Goal: Task Accomplishment & Management: Manage account settings

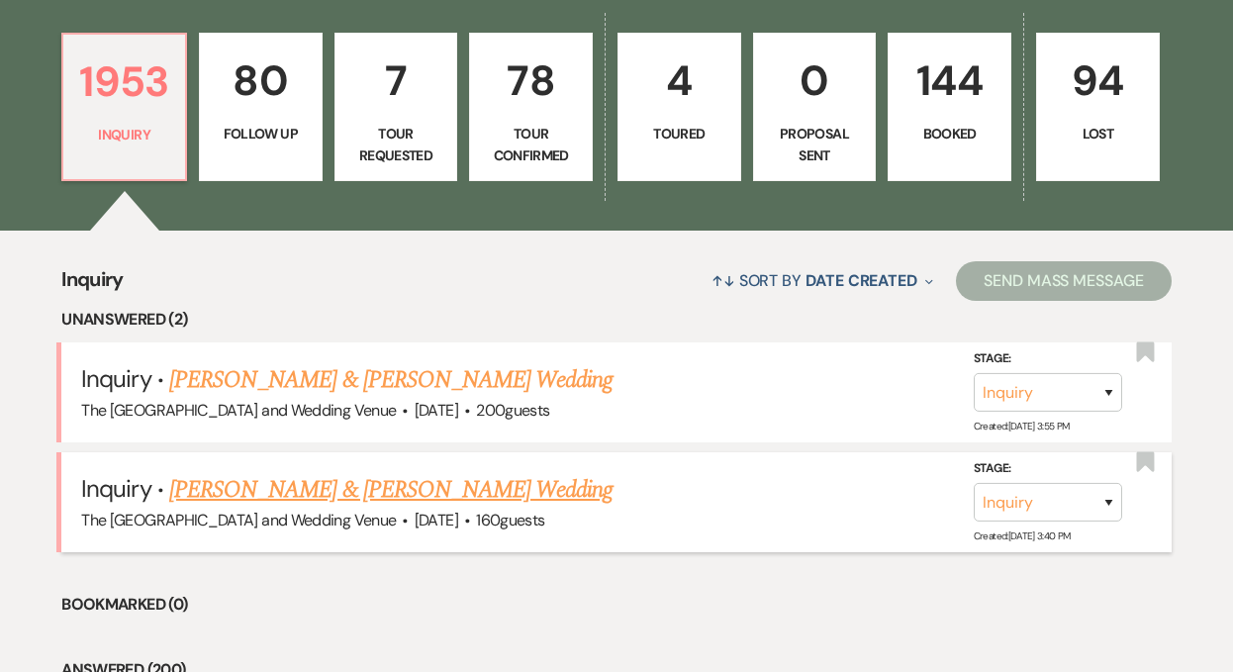
click at [366, 500] on link "[PERSON_NAME] & [PERSON_NAME] Wedding" at bounding box center [390, 490] width 443 height 36
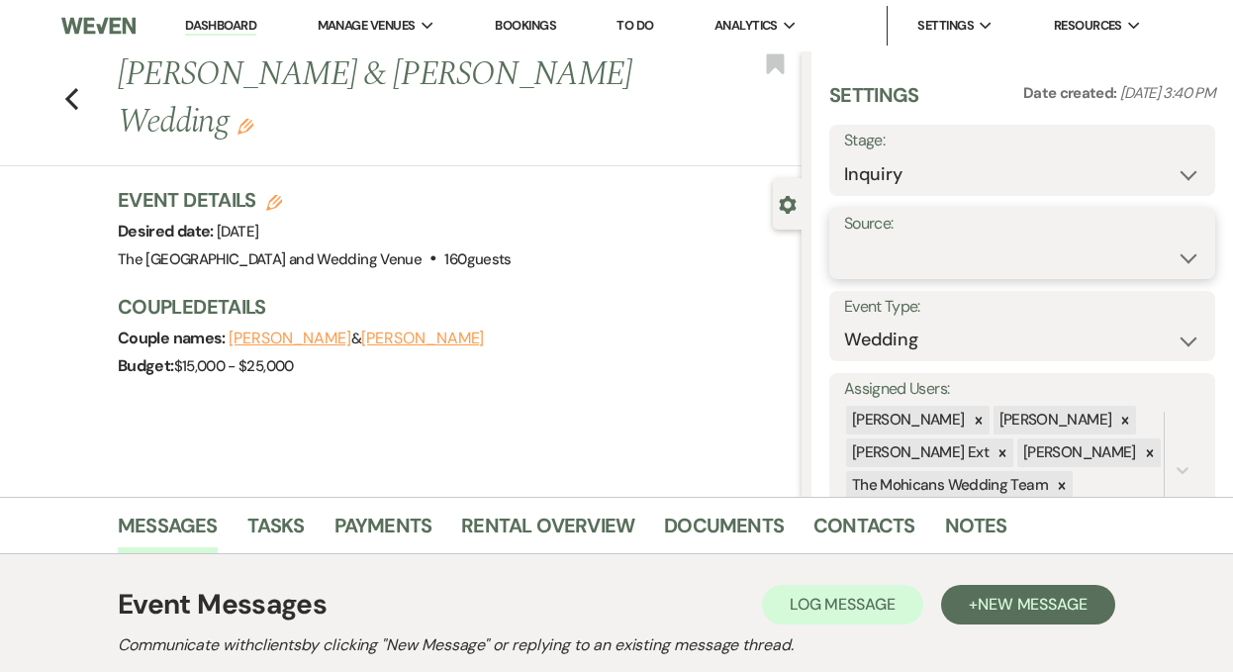
click at [1004, 247] on select "Weven Venue Website Instagram Facebook Pinterest Google The Knot Wedding Wire H…" at bounding box center [1022, 257] width 356 height 39
select select "5"
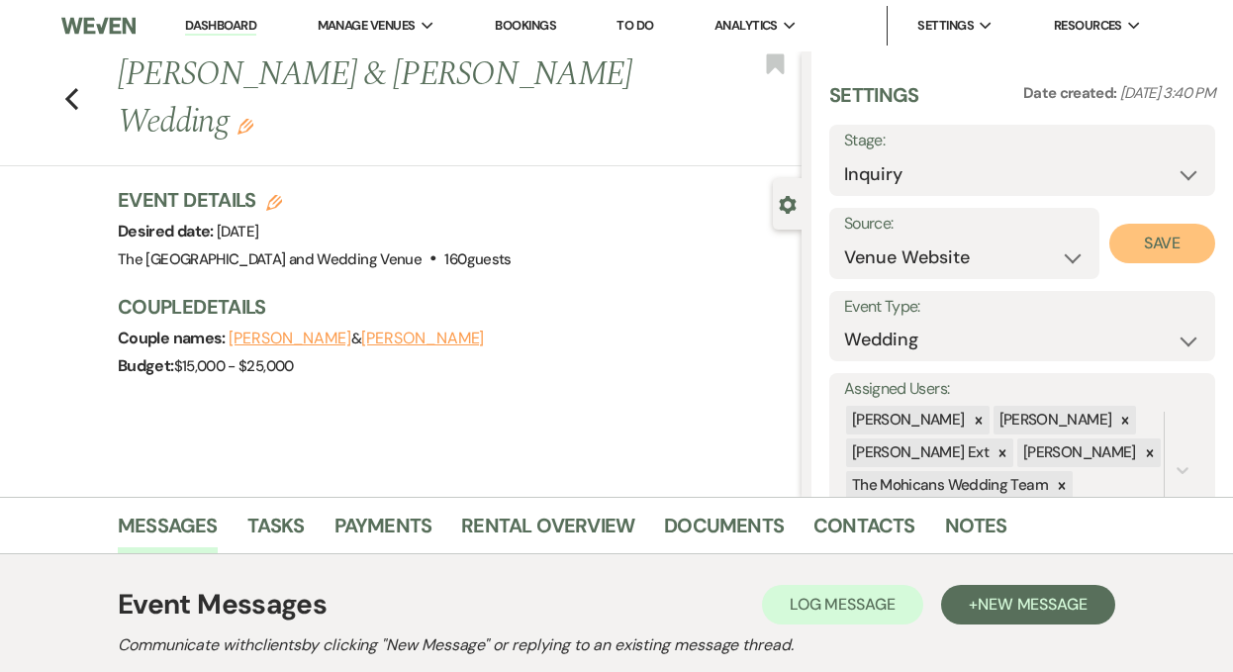
click at [1174, 250] on button "Save" at bounding box center [1162, 244] width 106 height 40
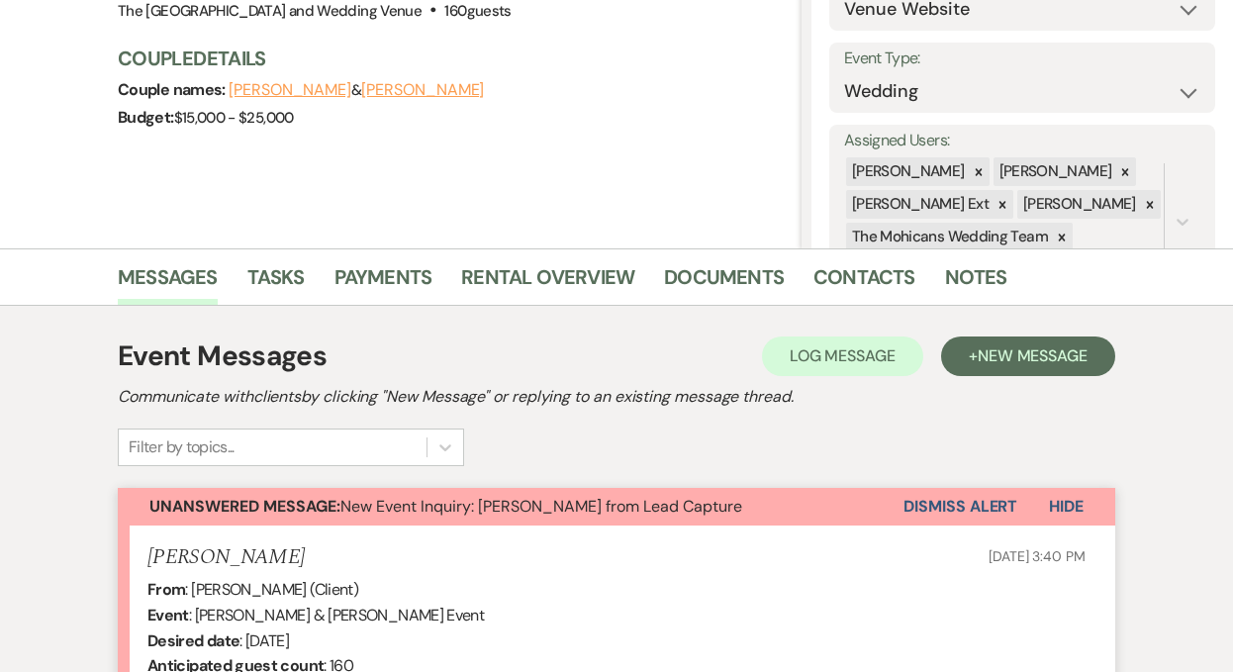
scroll to position [413, 0]
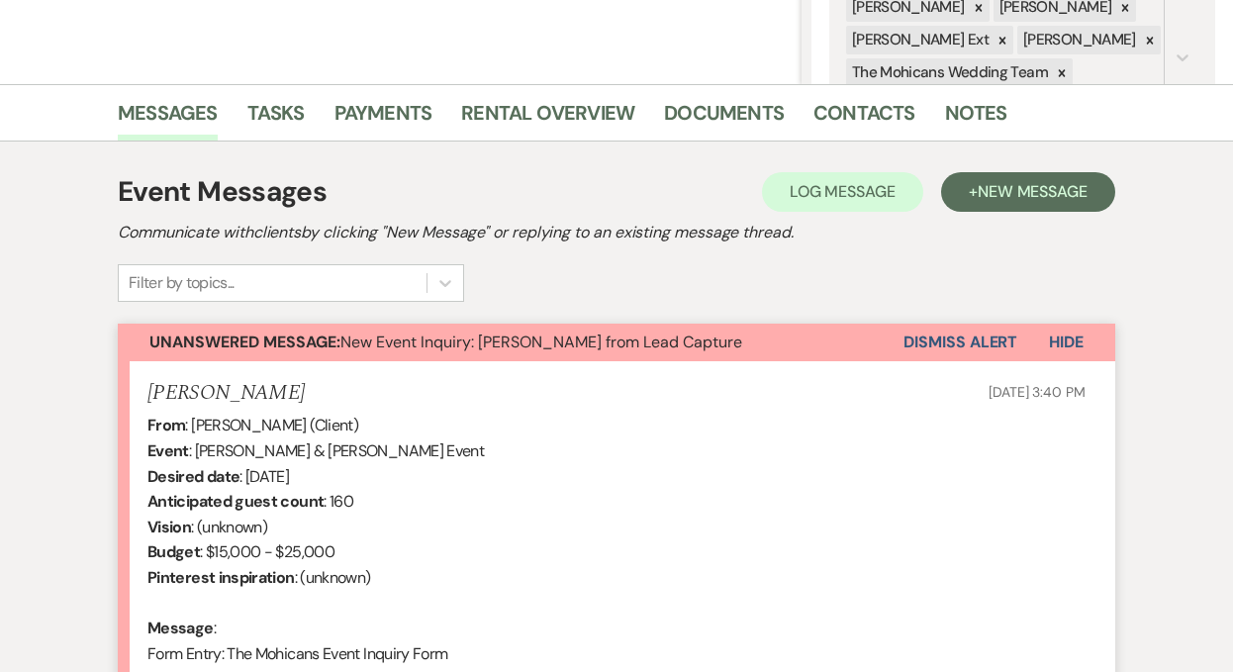
click at [925, 340] on button "Dismiss Alert" at bounding box center [960, 343] width 114 height 38
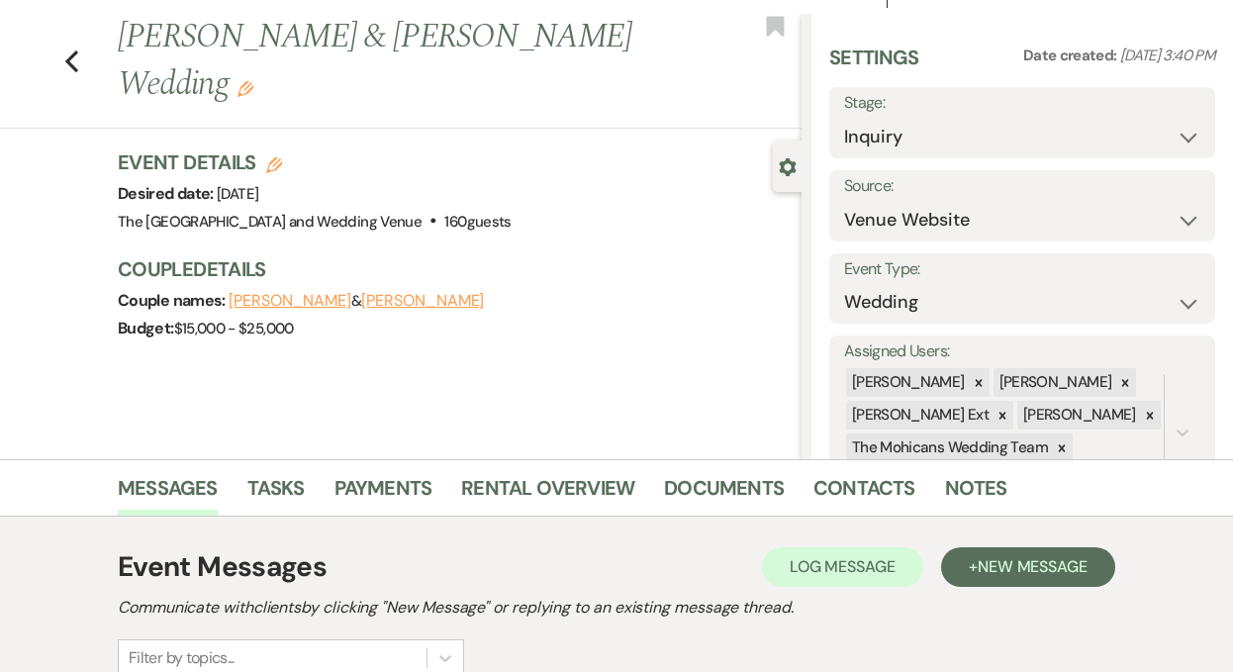
scroll to position [0, 0]
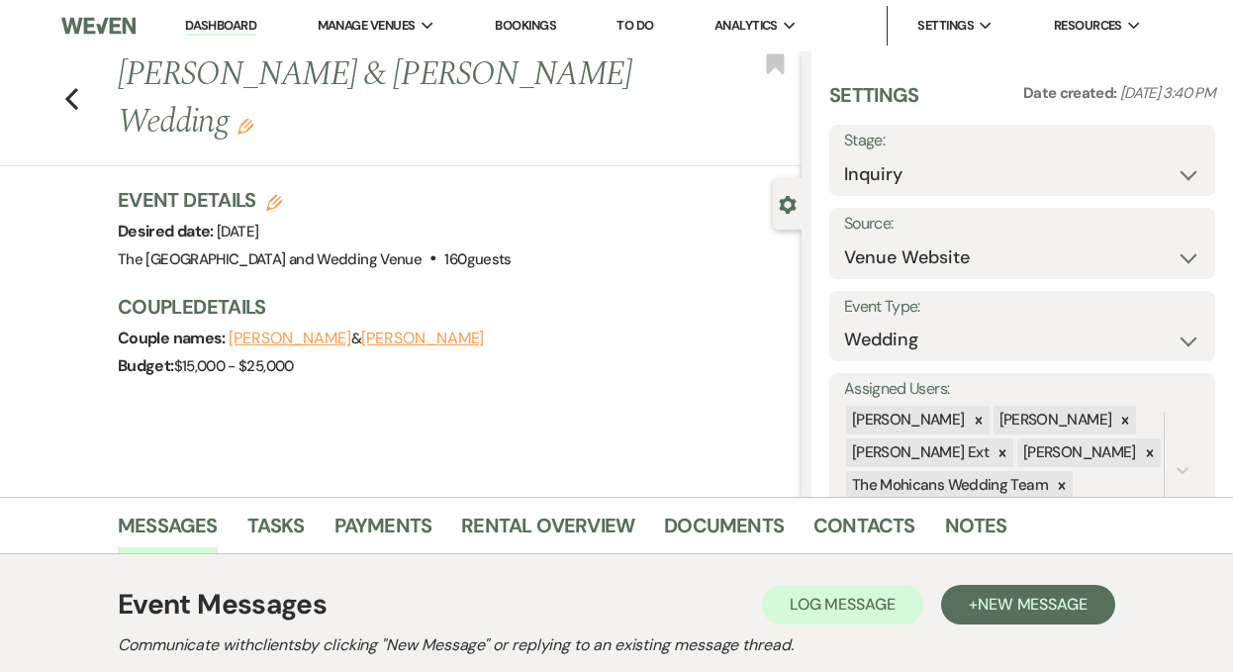
click at [229, 29] on link "Dashboard" at bounding box center [220, 26] width 71 height 19
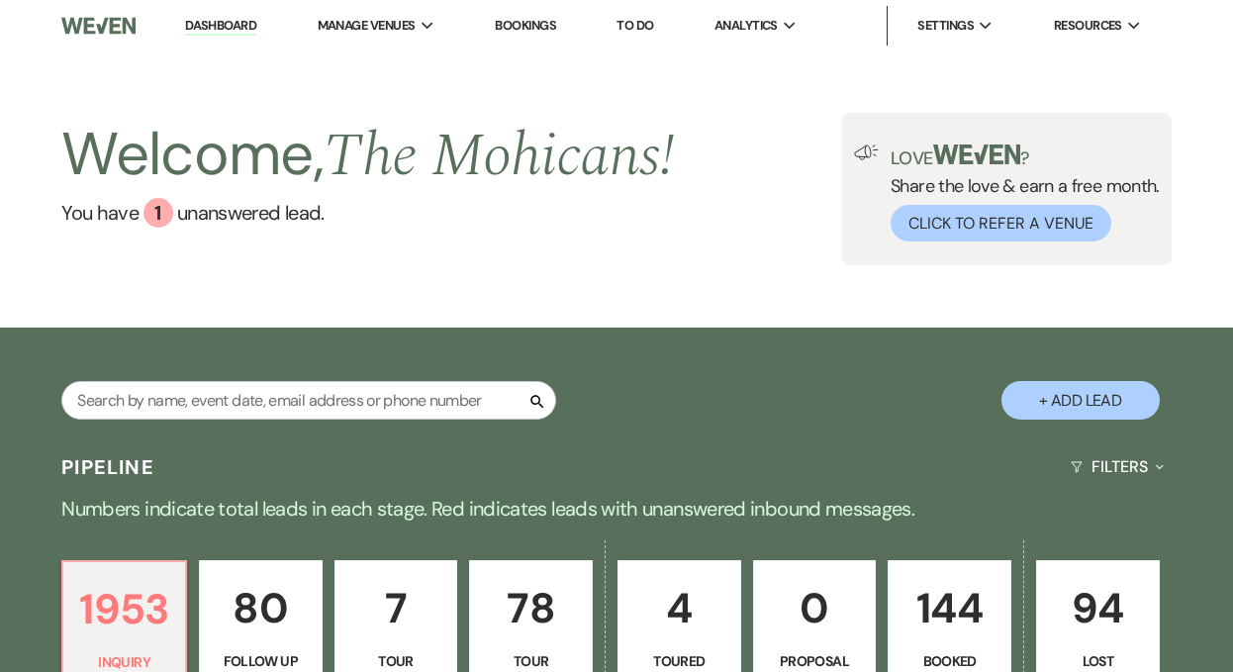
scroll to position [496, 0]
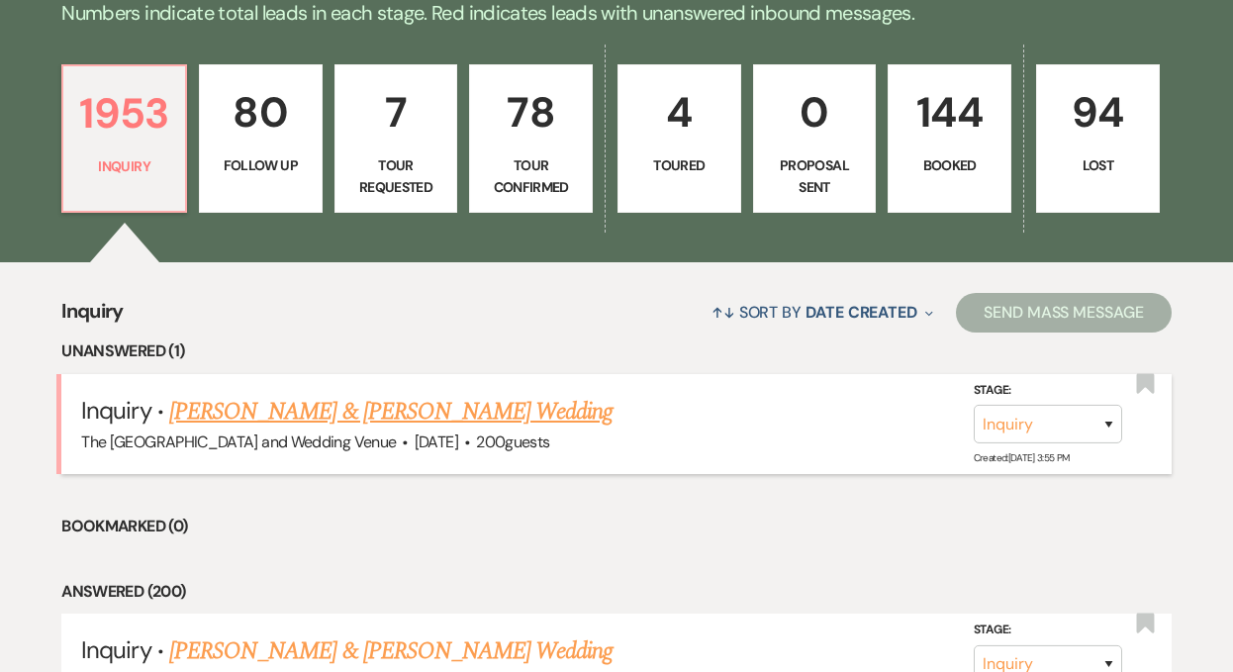
click at [343, 413] on link "[PERSON_NAME] & [PERSON_NAME] Wedding" at bounding box center [390, 412] width 443 height 36
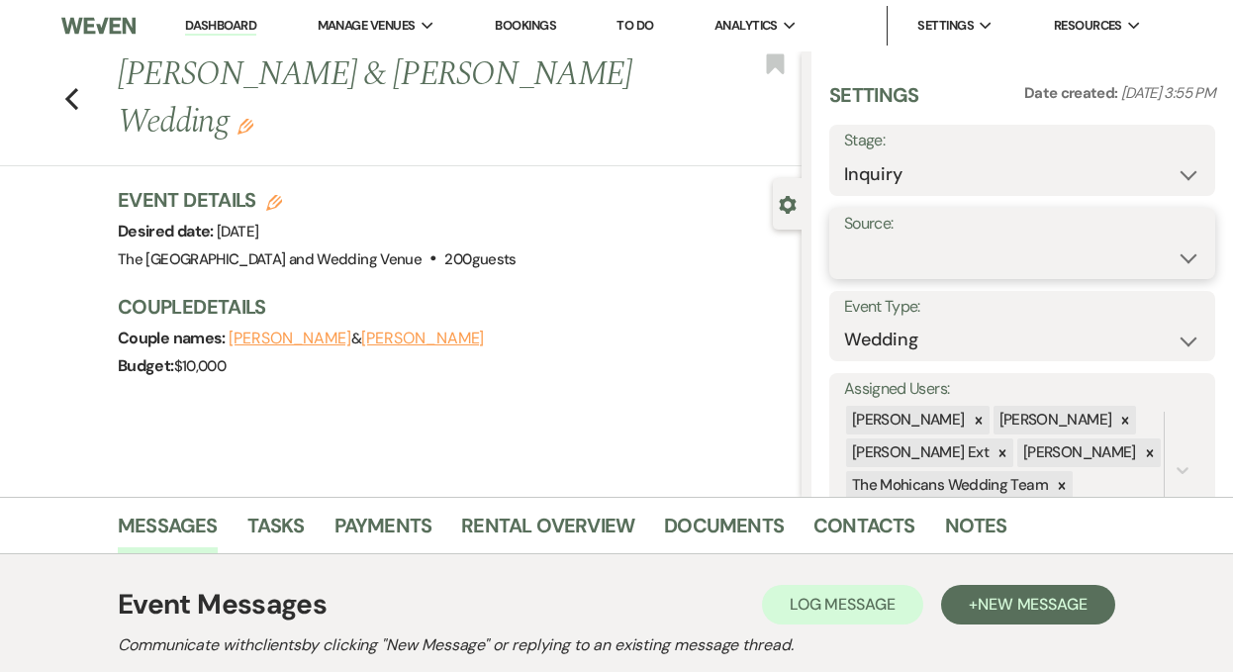
click at [936, 246] on select "Weven Venue Website Instagram Facebook Pinterest Google The Knot Wedding Wire H…" at bounding box center [1022, 257] width 356 height 39
select select "5"
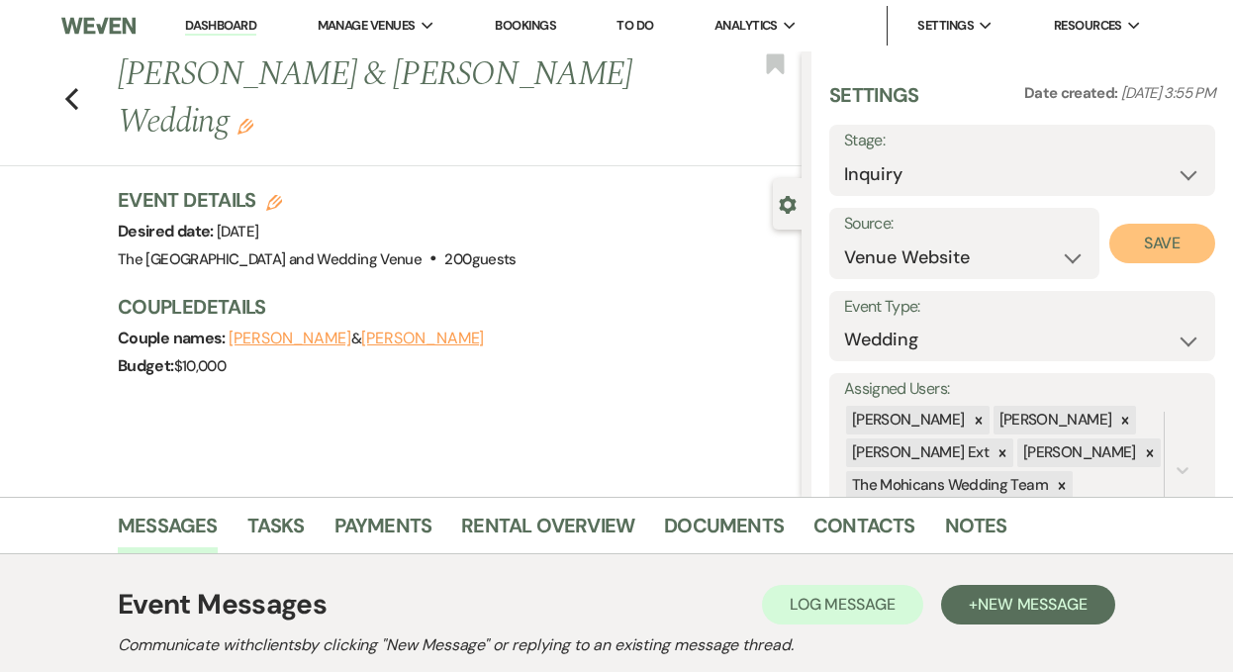
click at [1153, 239] on button "Save" at bounding box center [1162, 244] width 106 height 40
click at [1075, 171] on select "Inquiry Follow Up Tour Requested Tour Confirmed Toured Proposal Sent Booked Lost" at bounding box center [1022, 174] width 356 height 39
select select "9"
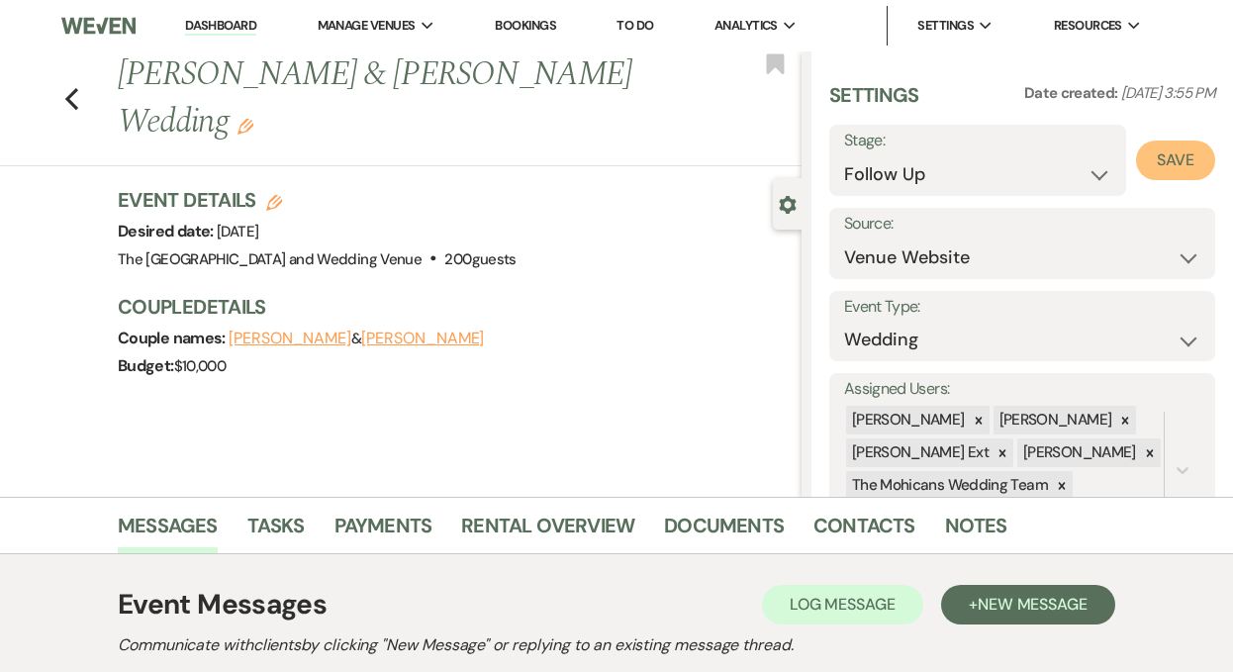
click at [1173, 161] on button "Save" at bounding box center [1175, 161] width 79 height 40
click at [219, 25] on link "Dashboard" at bounding box center [220, 26] width 71 height 19
select select "9"
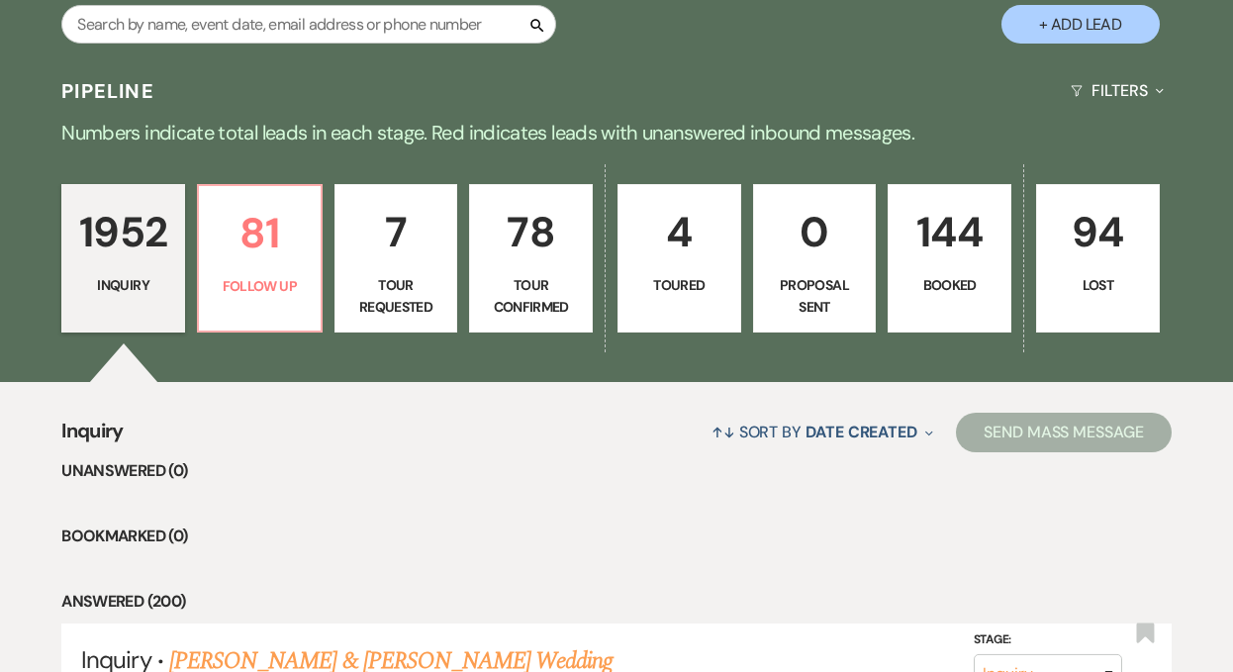
scroll to position [488, 0]
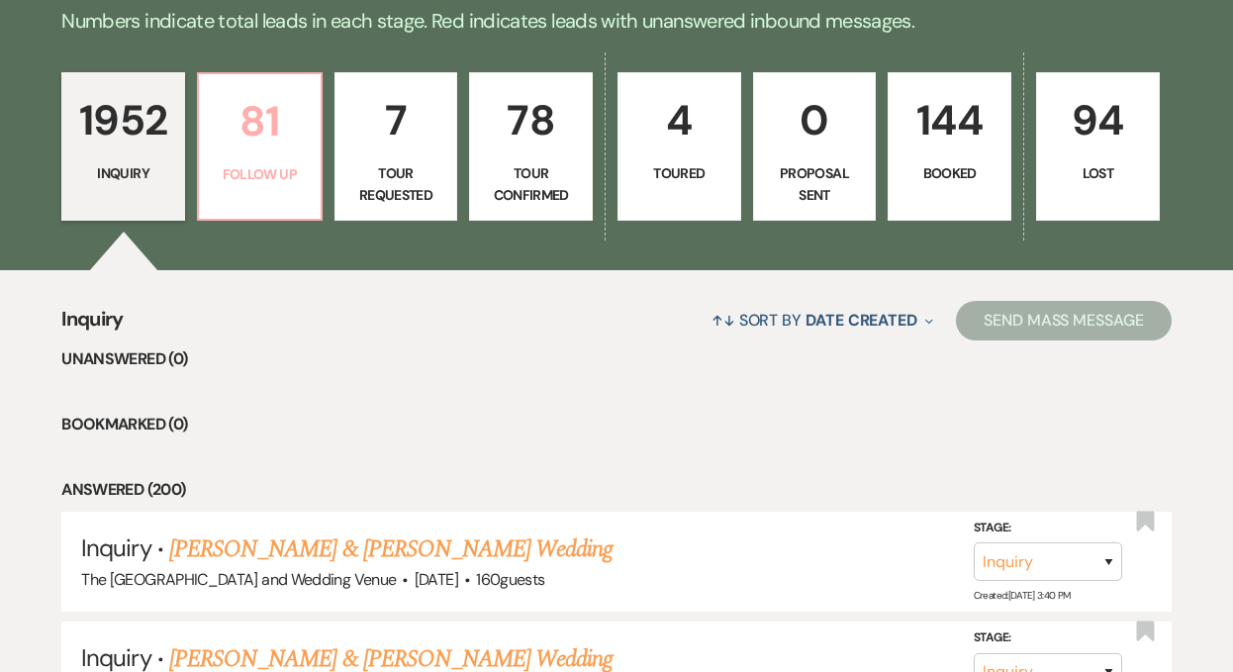
click at [226, 169] on p "Follow Up" at bounding box center [260, 174] width 98 height 22
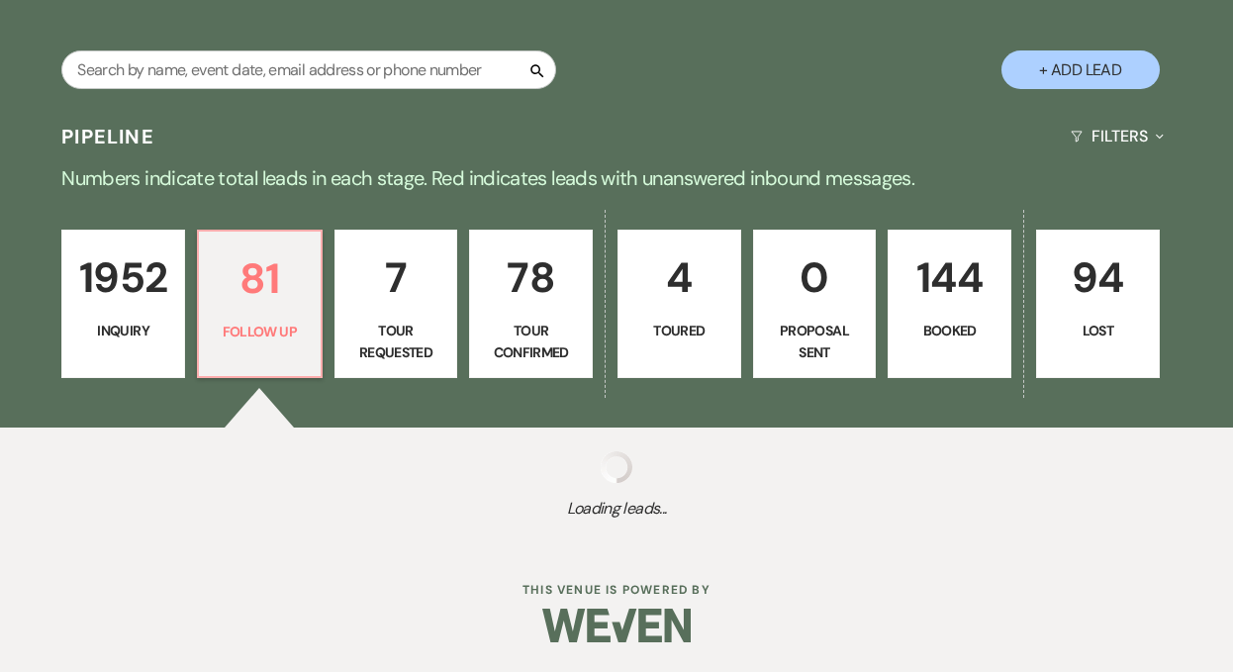
select select "9"
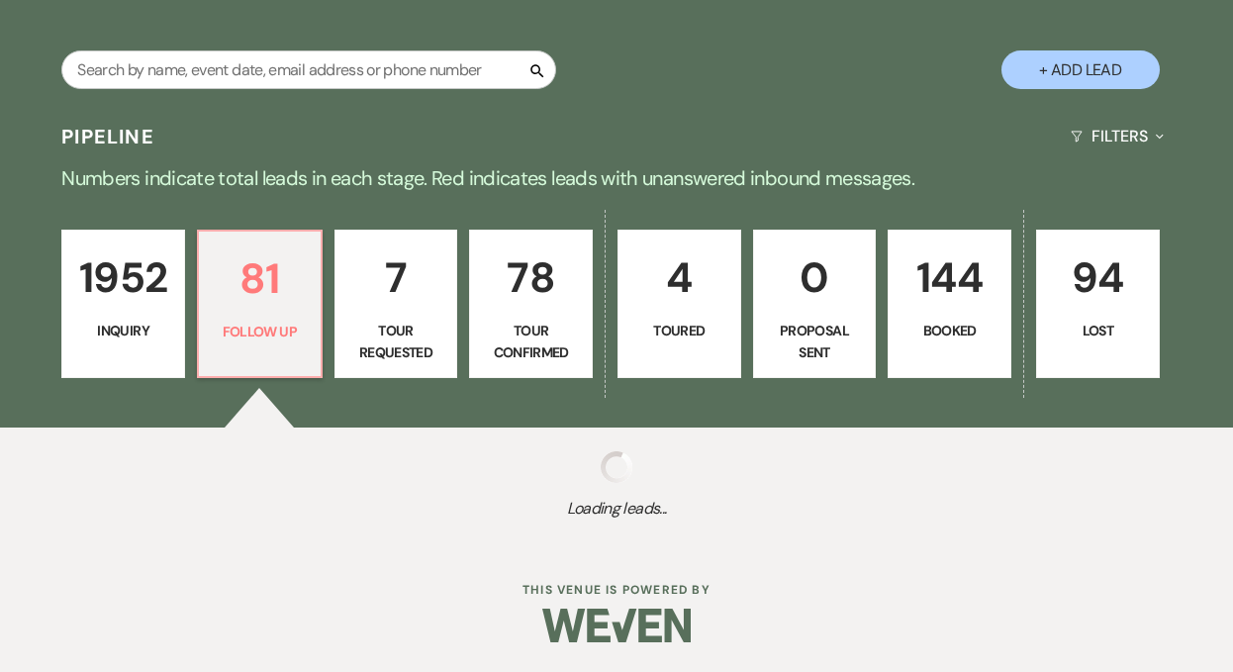
select select "9"
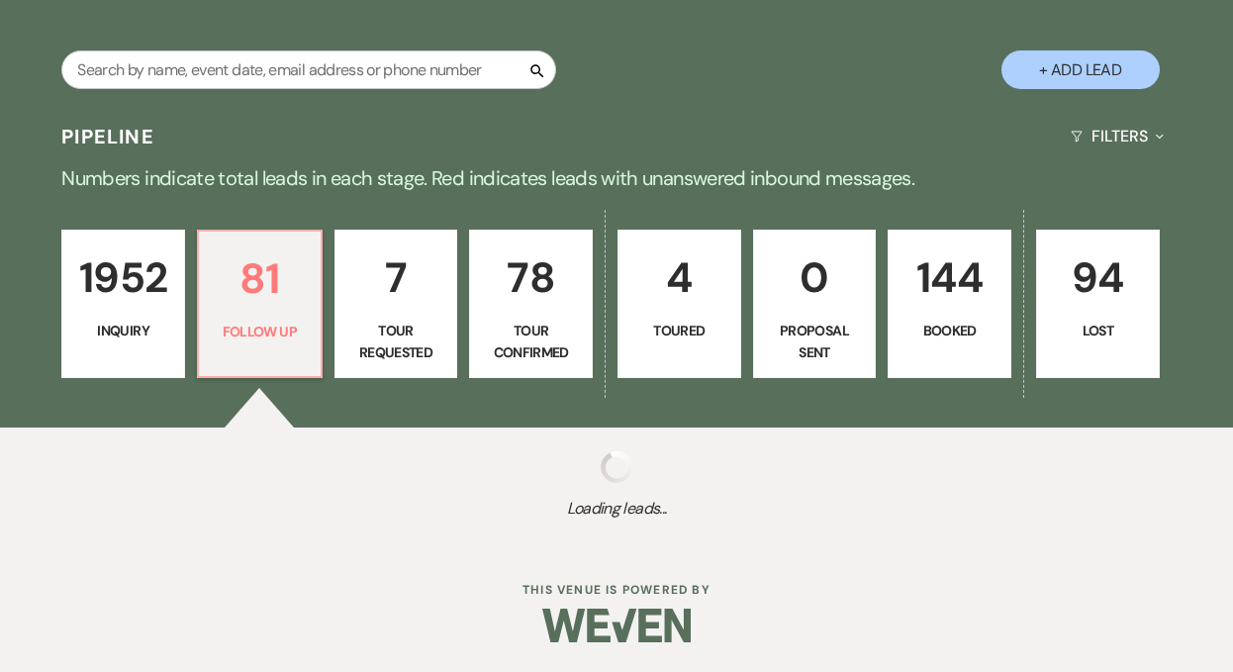
select select "9"
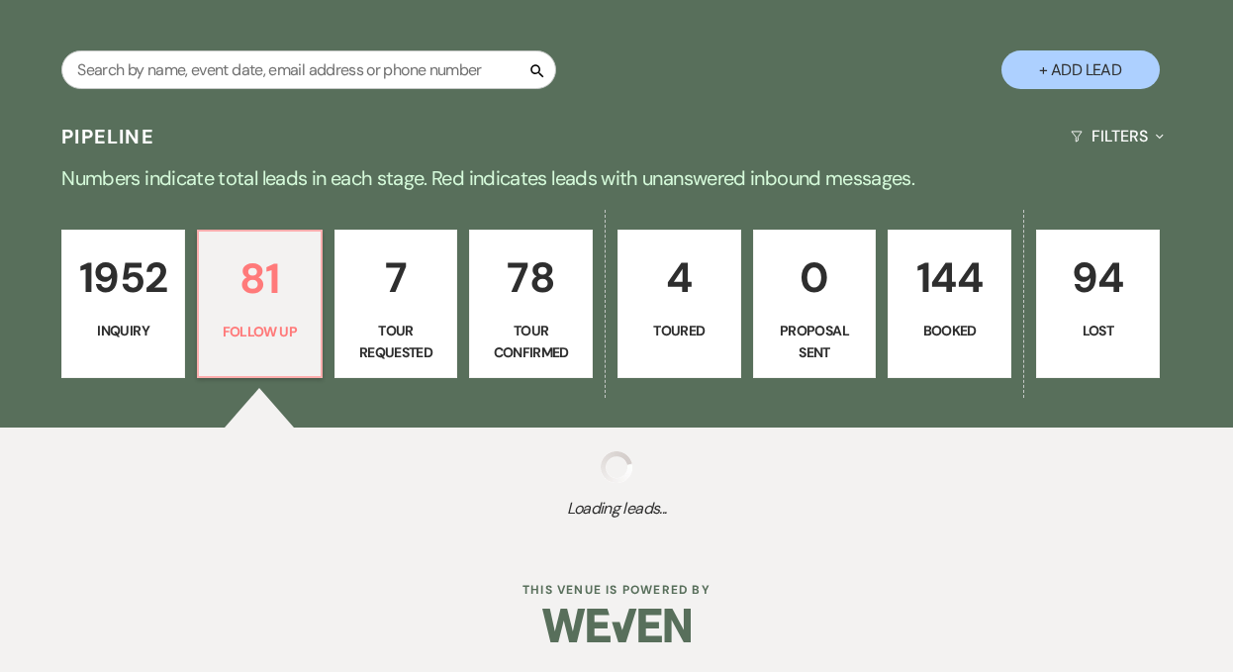
select select "9"
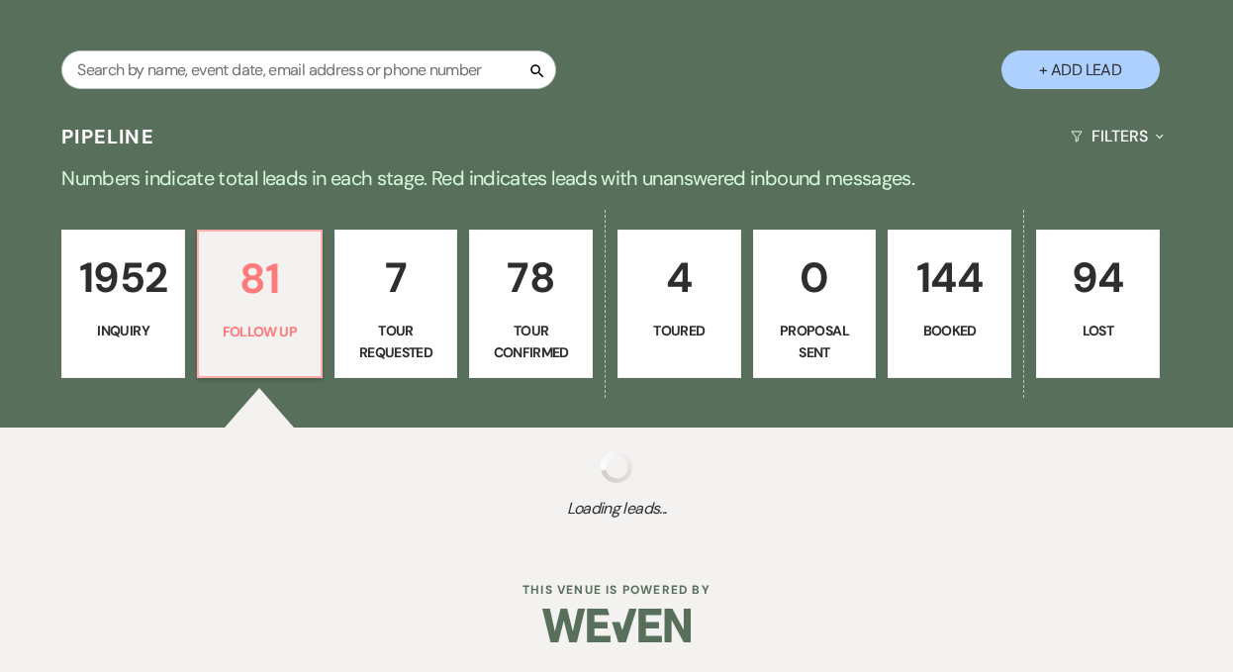
select select "9"
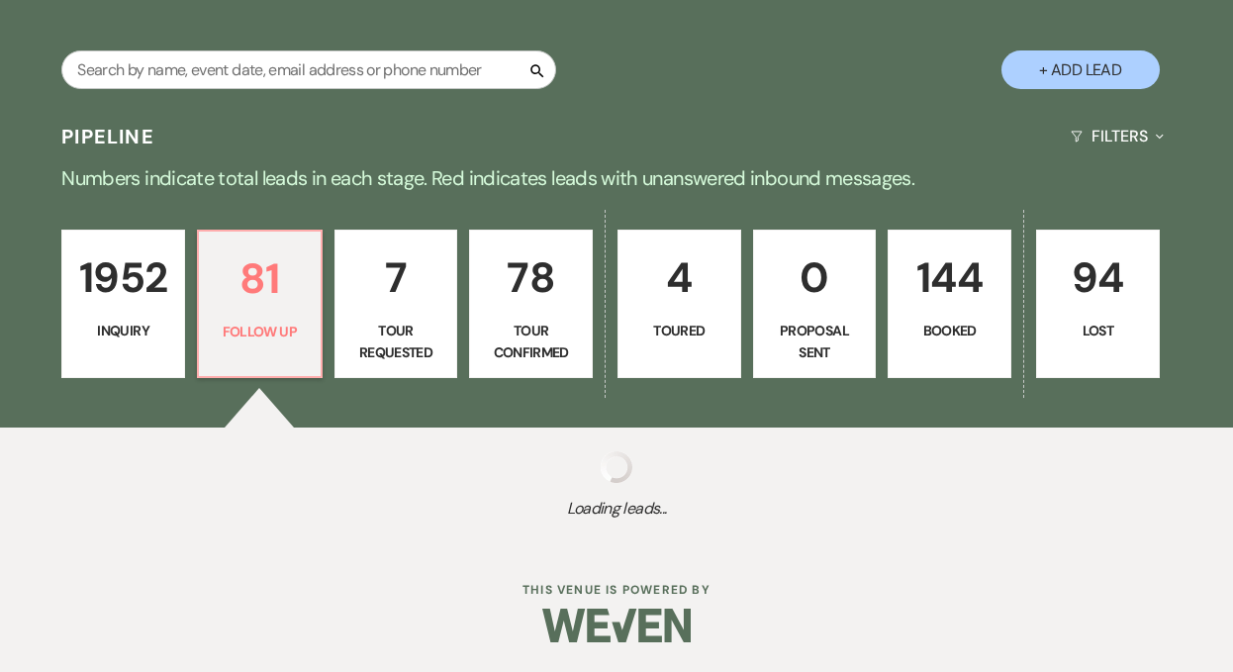
select select "9"
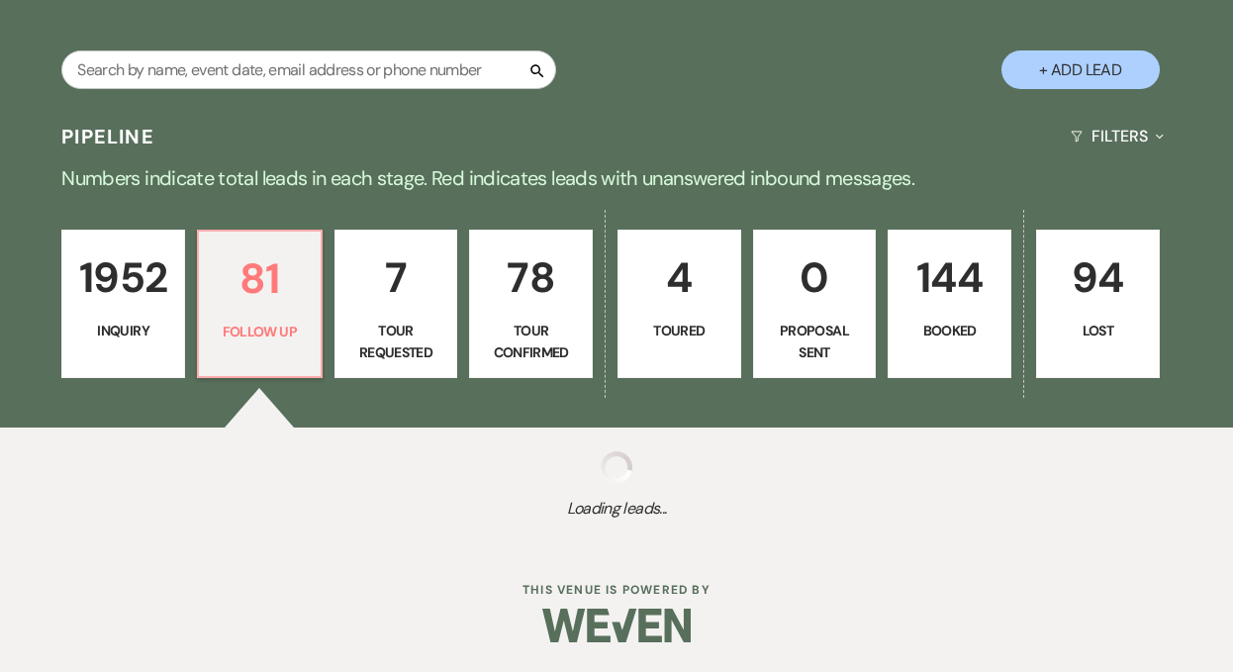
select select "9"
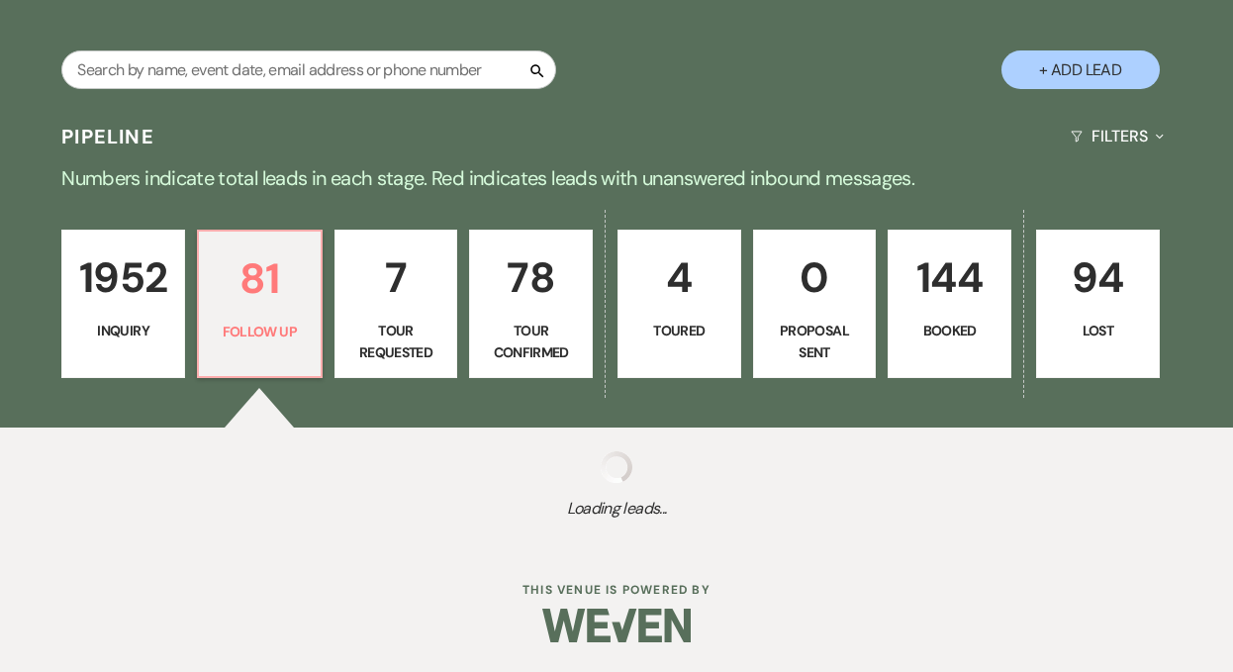
select select "9"
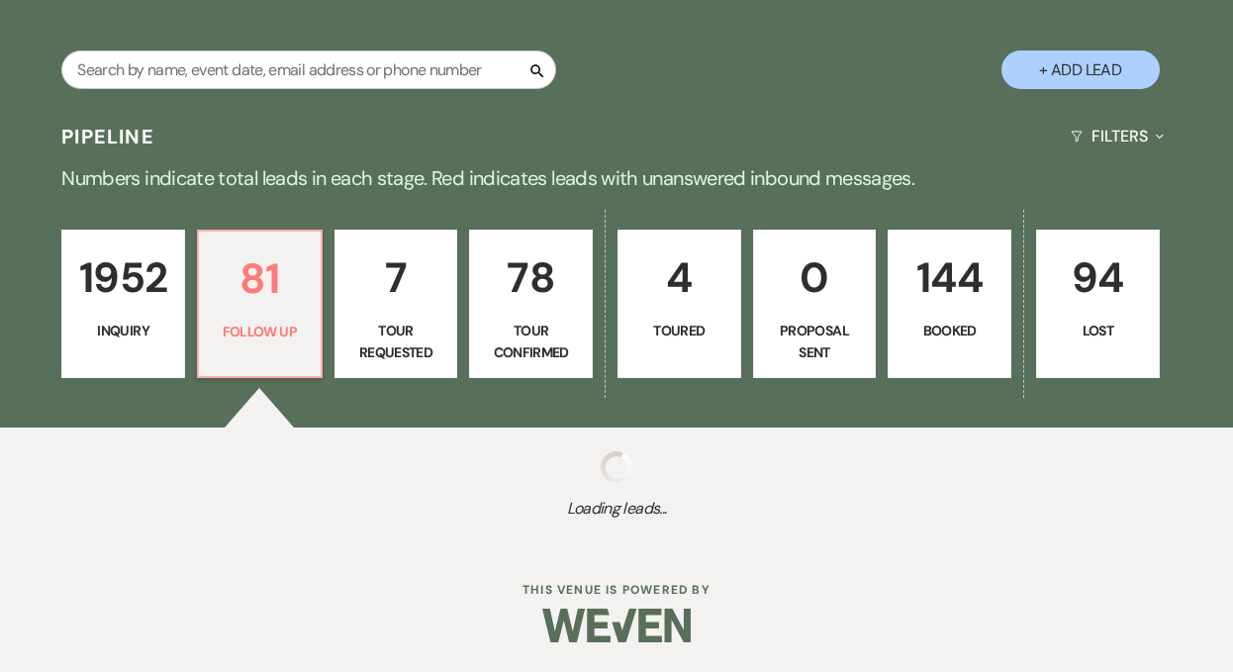
select select "9"
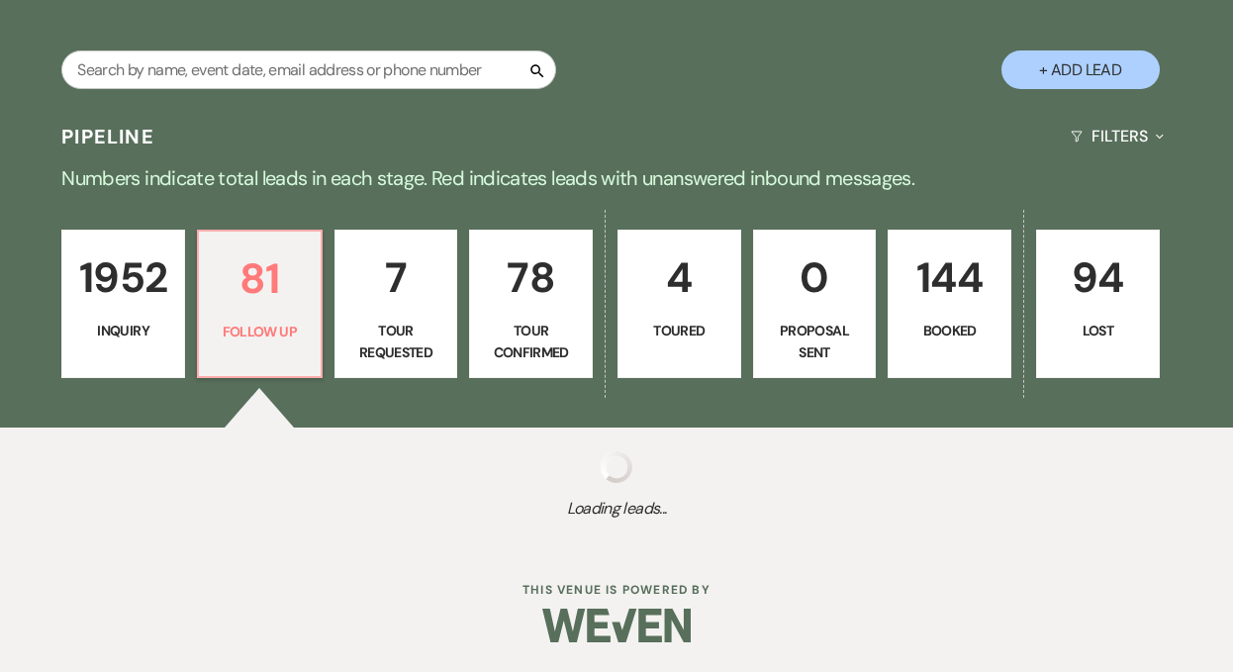
select select "9"
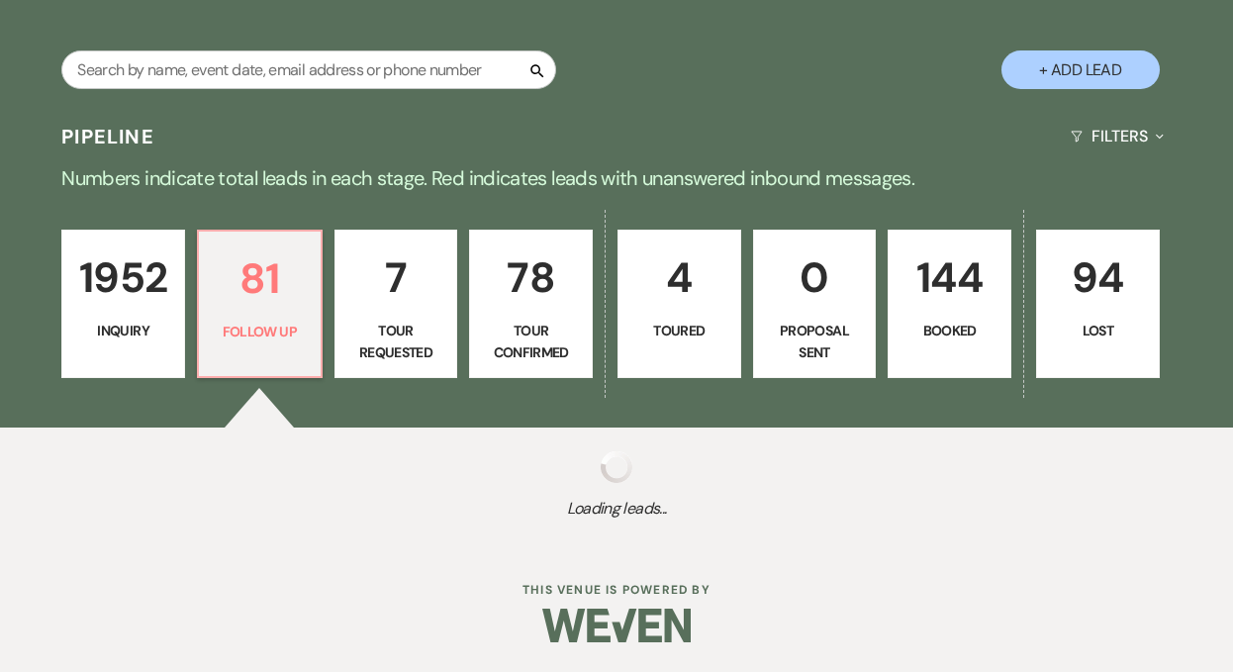
select select "9"
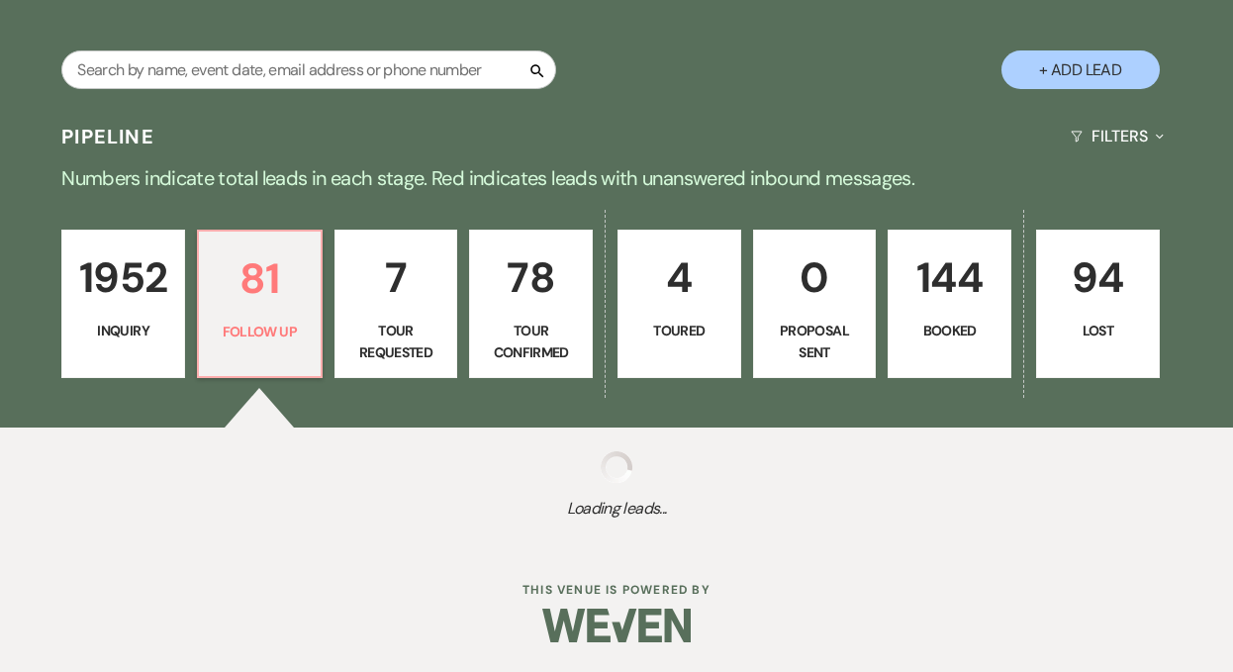
select select "9"
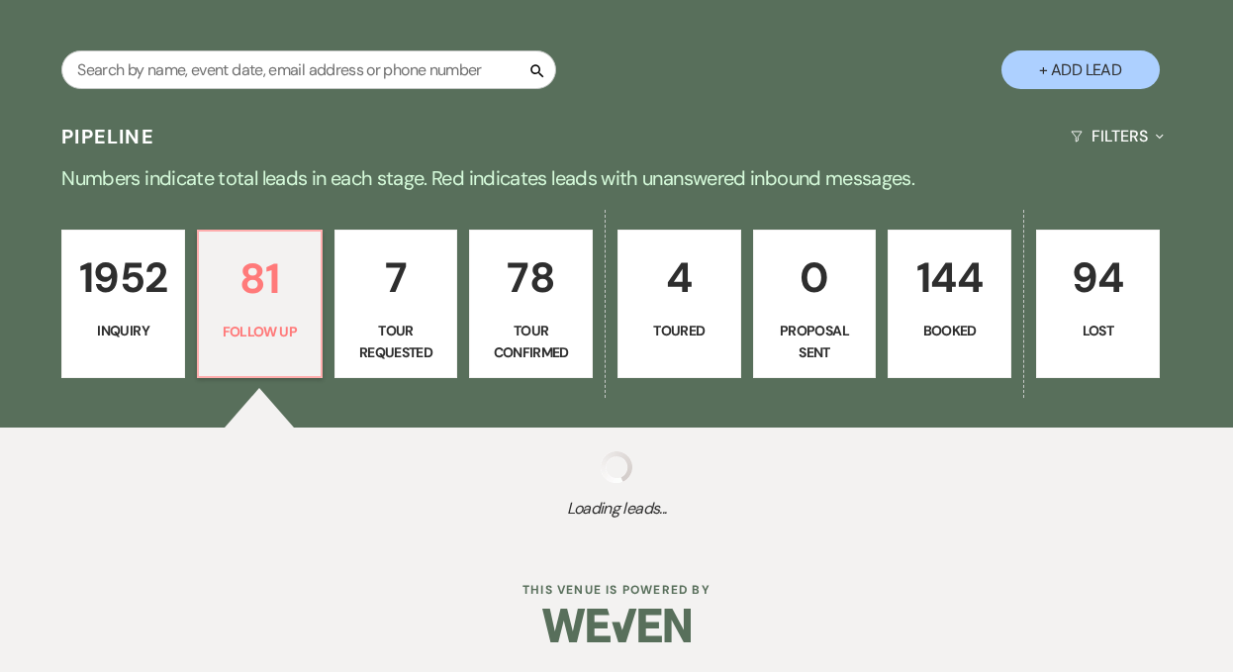
select select "9"
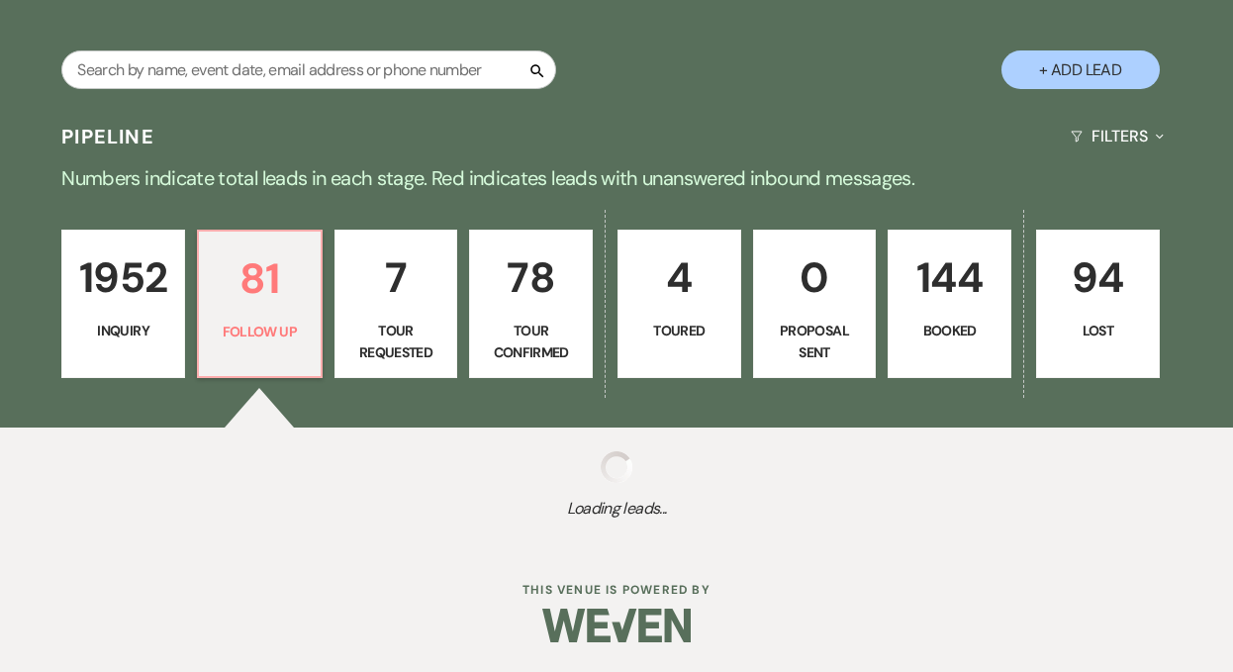
select select "9"
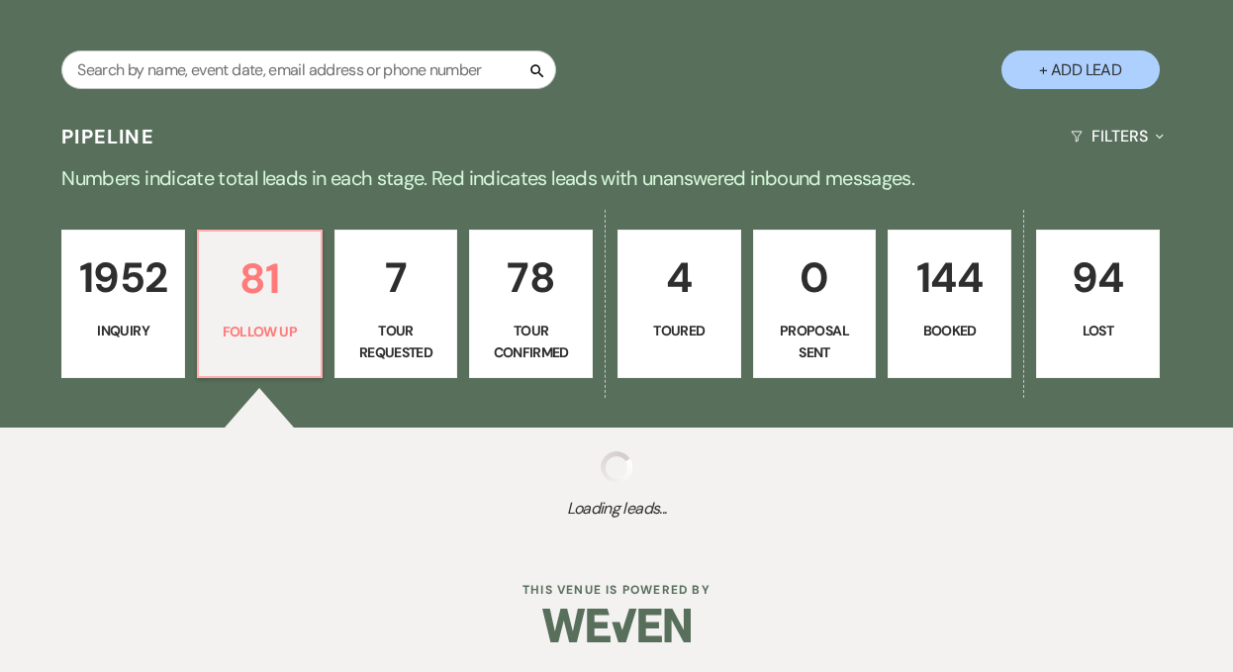
select select "9"
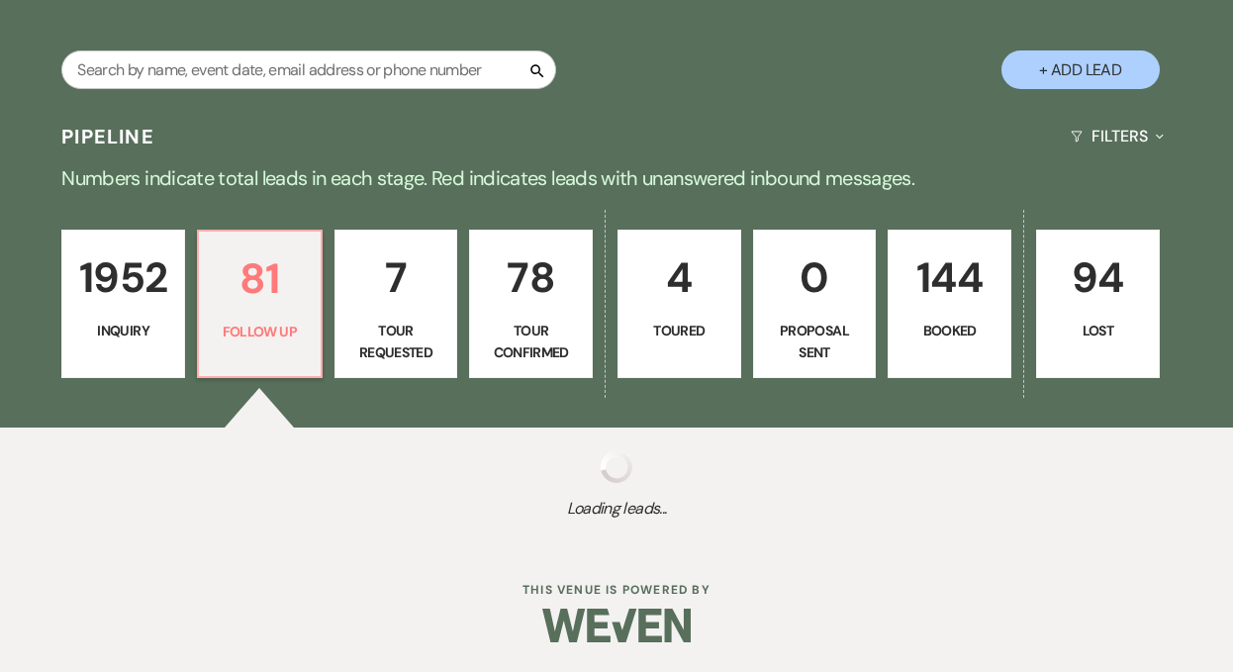
select select "9"
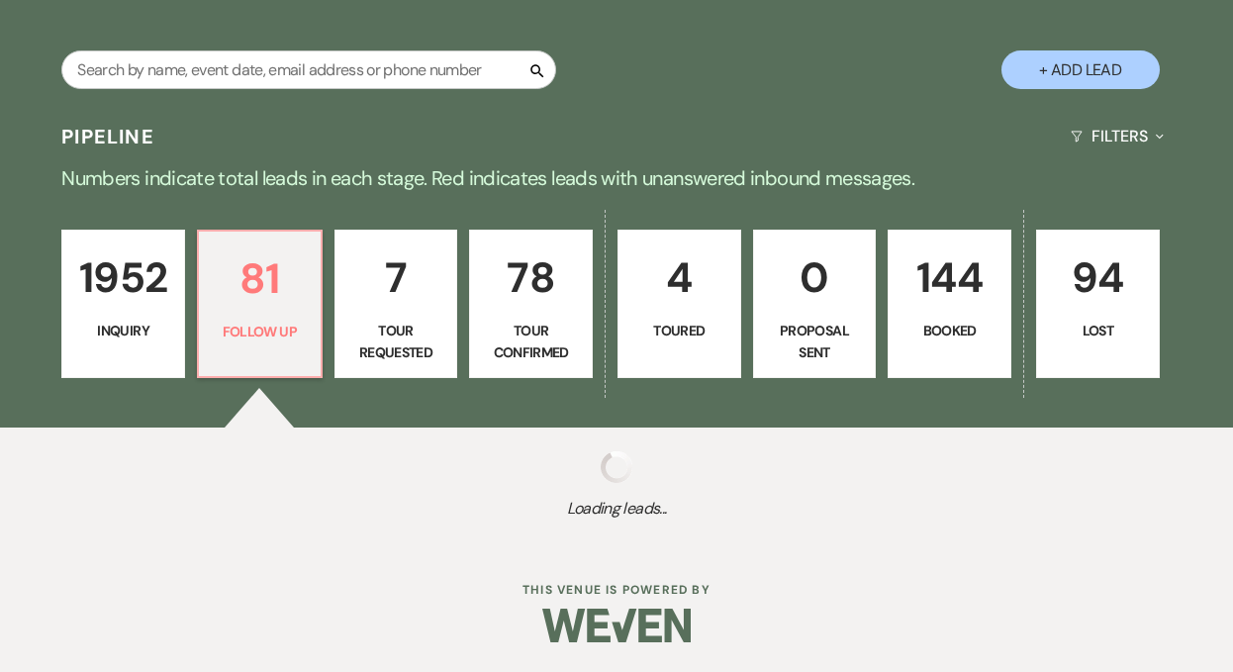
select select "9"
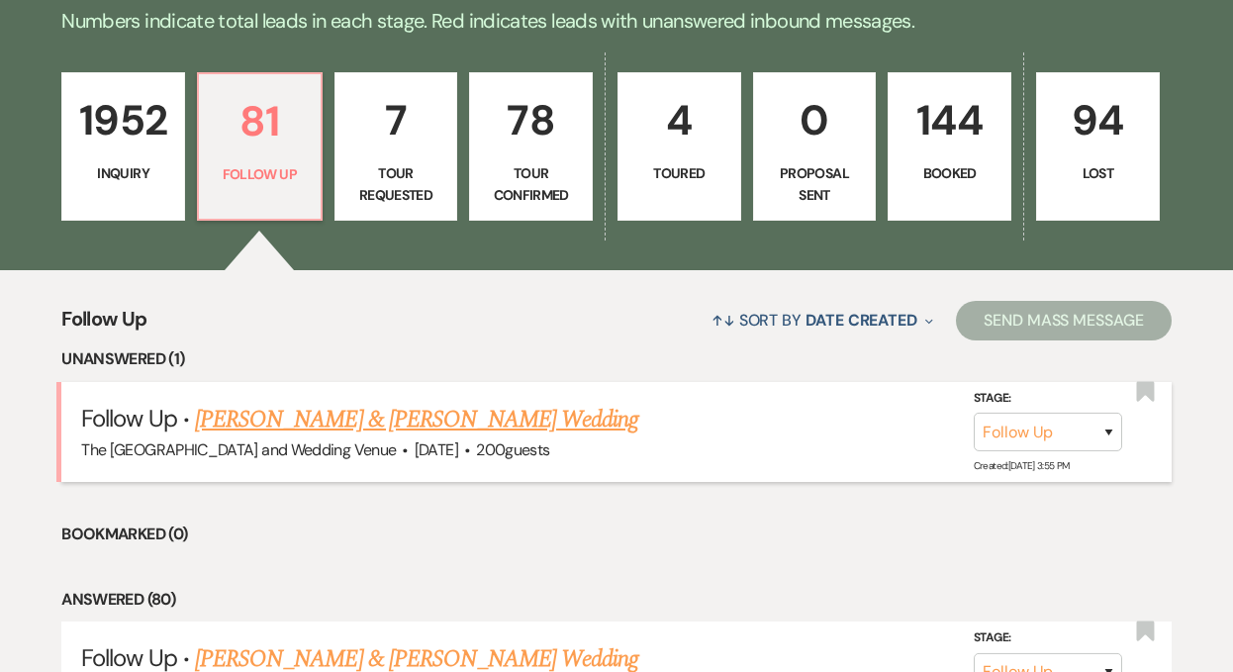
click at [381, 418] on link "[PERSON_NAME] & [PERSON_NAME] Wedding" at bounding box center [416, 420] width 443 height 36
select select "9"
select select "5"
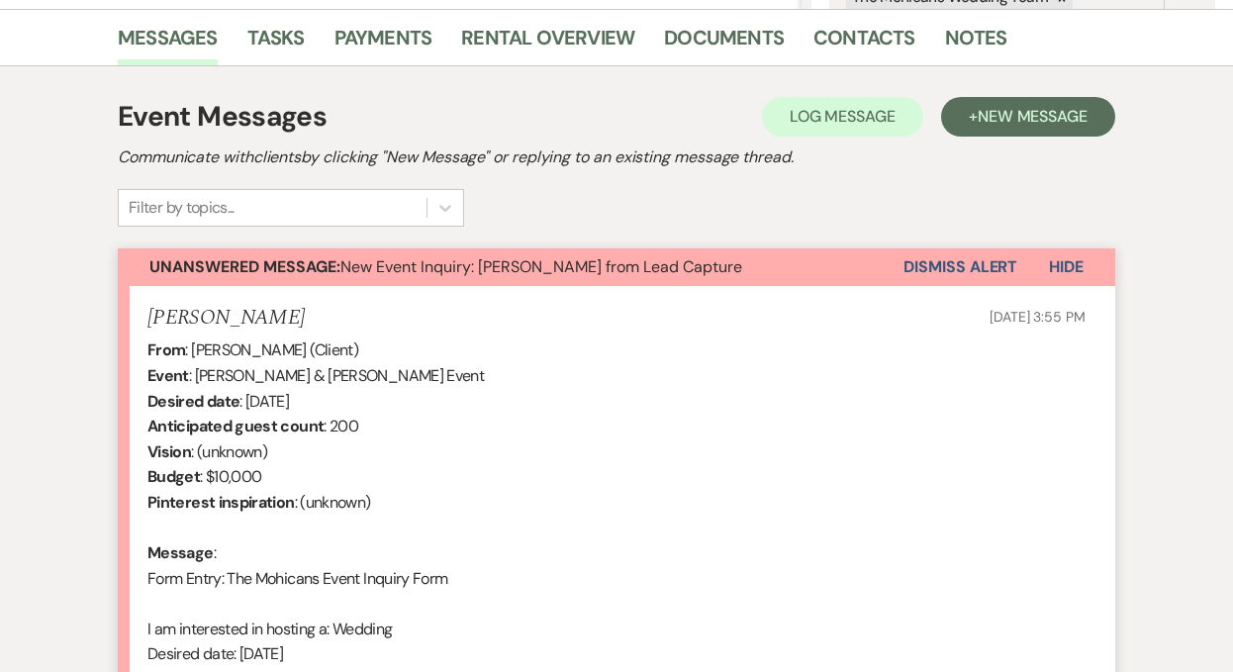
click at [944, 274] on button "Dismiss Alert" at bounding box center [960, 267] width 114 height 38
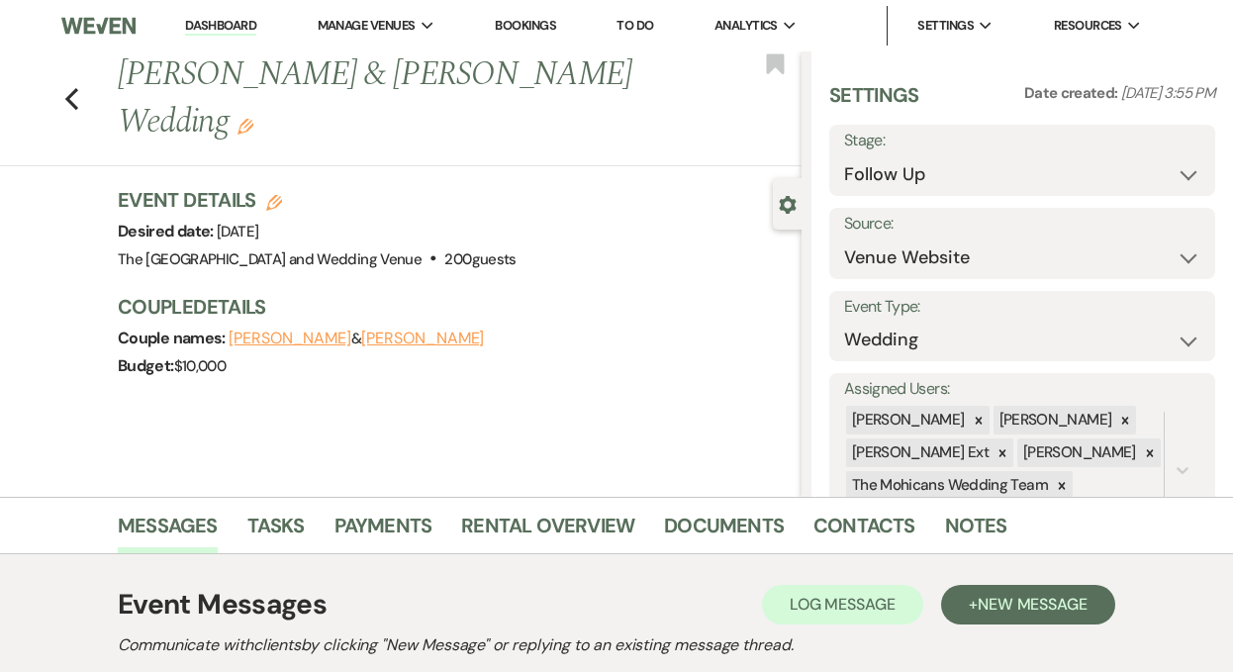
click at [204, 21] on link "Dashboard" at bounding box center [220, 26] width 71 height 19
